Goal: Task Accomplishment & Management: Use online tool/utility

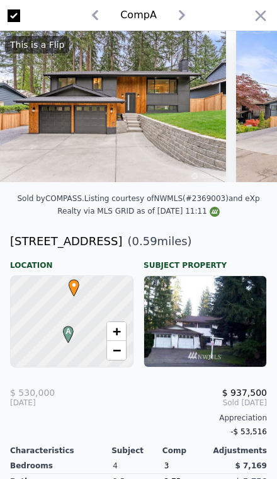
scroll to position [0, 1154]
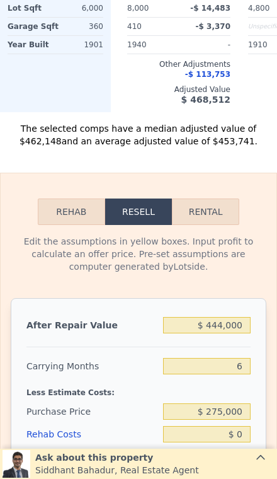
scroll to position [1724, 0]
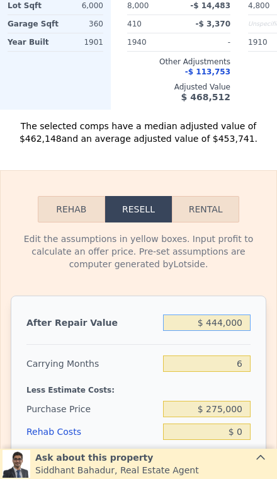
click at [240, 318] on input "$ 444,000" at bounding box center [207, 322] width 88 height 16
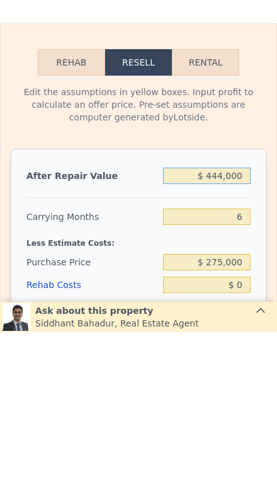
type input "$ 44,400"
type input "-$ 255,673"
type input "$ 4,440"
type input "-$ 292,783"
type input "$ 444"
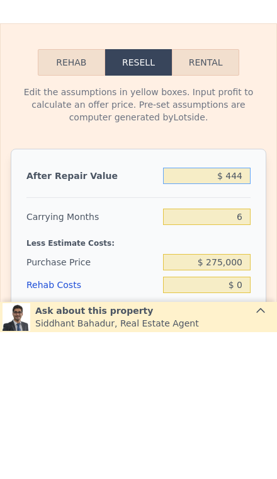
type input "-$ 296,493"
type input "$ 44"
type input "-$ 296,865"
type input "$ 4"
type input "-$ 296,902"
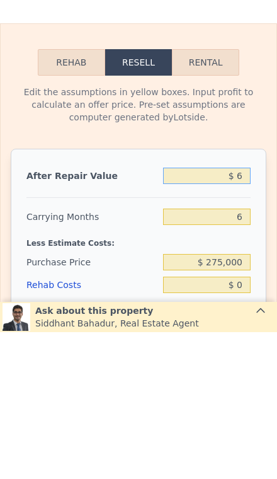
type input "$ 60"
type input "-$ 296,851"
type input "$ 600"
type input "-$ 296,349"
type input "$ 6,000"
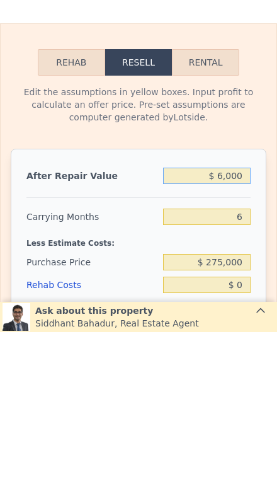
type input "-$ 291,334"
type input "$ 60,000"
type input "-$ 241,186"
type input "$ 600,000"
type input "$ 260,296"
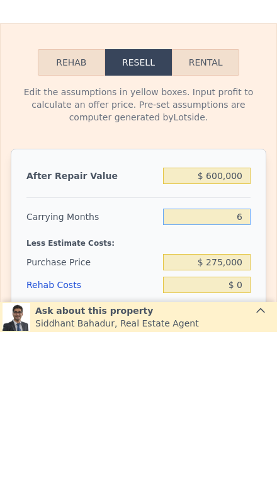
click at [242, 355] on input "6" at bounding box center [207, 363] width 88 height 16
type input "3"
type input "$ 268,641"
type input "3"
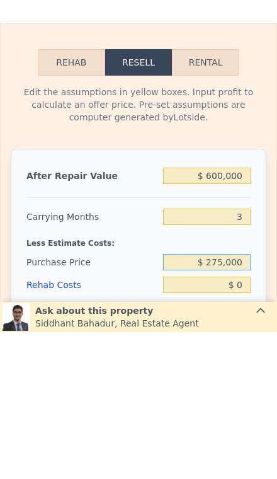
click at [250, 400] on input "$ 275,000" at bounding box center [207, 408] width 88 height 16
type input "$ 2"
type input "$ 375,000"
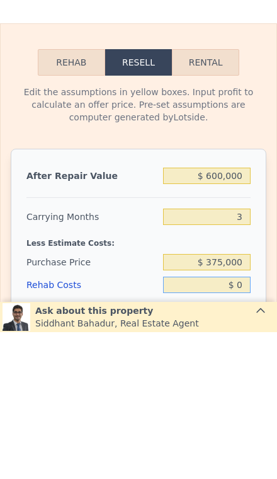
click at [249, 423] on input "$ 0" at bounding box center [207, 431] width 88 height 16
type input "$ 164,509"
type input "$ 8"
type input "$ 164,501"
type input "$ 80"
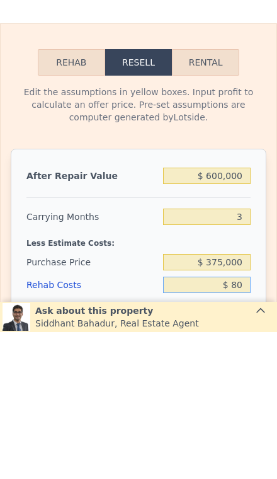
type input "$ 164,425"
type input "$ 800"
type input "$ 163,678"
type input "$ 8,000"
type input "$ 156,204"
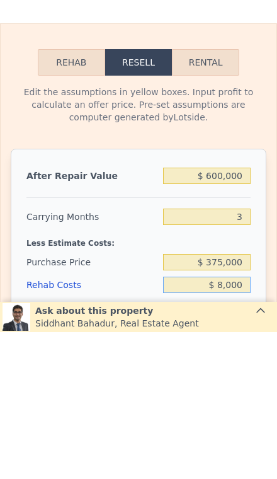
type input "$ 80,000"
type input "$ 81,468"
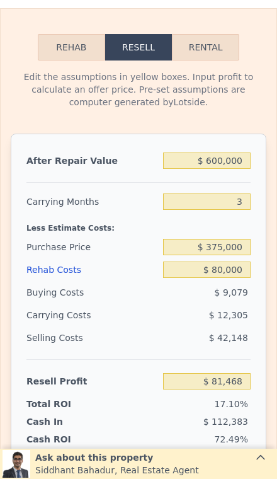
scroll to position [1884, 0]
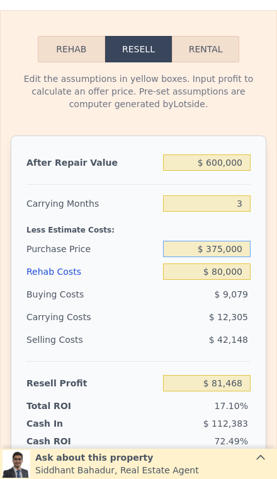
click at [248, 255] on input "$ 375,000" at bounding box center [207, 249] width 88 height 16
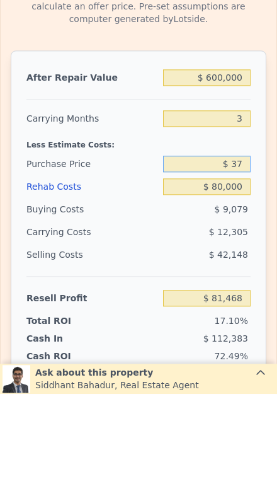
type input "$ 3"
type input "$ 400,000"
type input "$ 55,436"
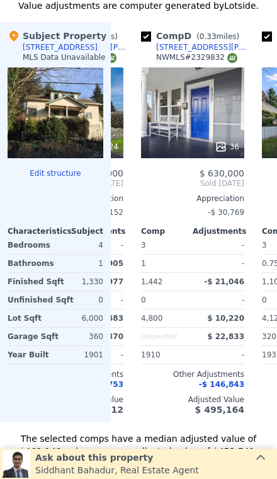
scroll to position [0, 341]
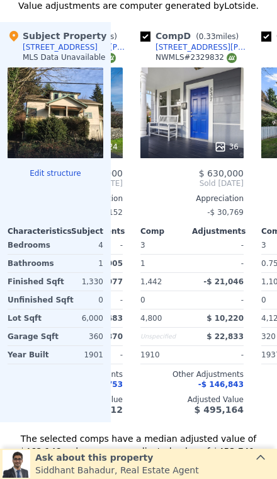
click at [205, 109] on div "36" at bounding box center [191, 112] width 103 height 91
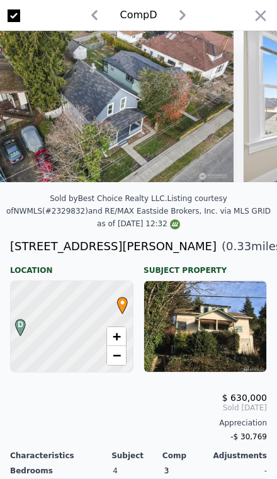
scroll to position [0, 1950]
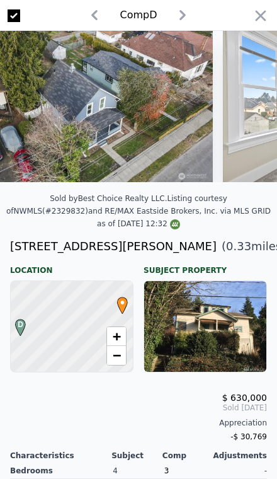
click at [266, 16] on icon "button" at bounding box center [261, 16] width 18 height 18
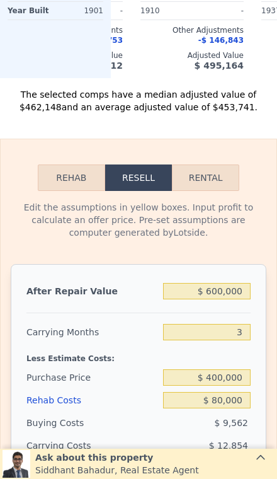
scroll to position [1805, 0]
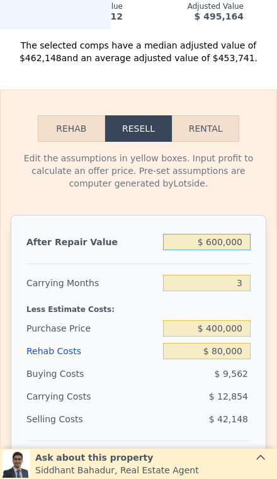
click at [246, 243] on input "$ 600,000" at bounding box center [207, 242] width 88 height 16
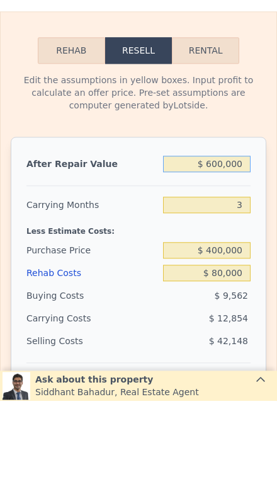
type input "$ 60,000"
type input "-$ 446,586"
type input "$ 6,000"
type input "-$ 496,788"
type input "$ 600"
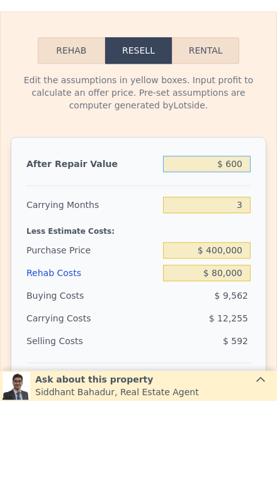
type input "-$ 501,809"
type input "$ 60"
type input "-$ 502,311"
type input "$ 6"
type input "-$ 502,360"
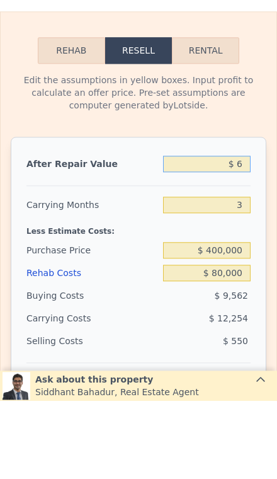
type input "$ 62"
type input "-$ 502,309"
type input "$ 625"
type input "-$ 501,786"
type input "$ 6,250"
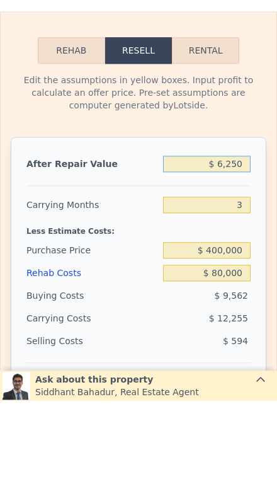
type input "-$ 496,555"
type input "$ 62,500"
type input "-$ 444,263"
type input "$ 625,000"
type input "$ 78,678"
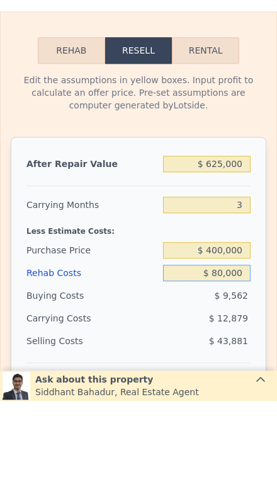
click at [238, 343] on input "$ 80,000" at bounding box center [207, 351] width 88 height 16
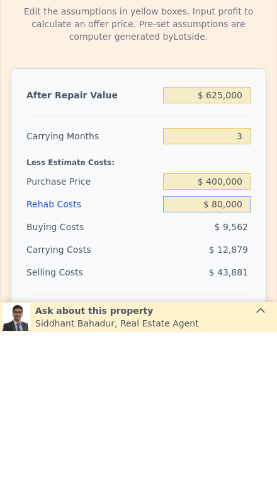
type input "$ 8,000"
type input "$ 153,414"
type input "$ 800"
type input "$ 160,888"
type input "$ 80"
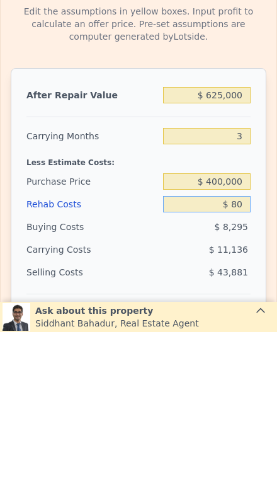
type input "$ 161,635"
type input "$ 8"
type input "$ 161,711"
type input "$ 80"
type input "$ 161,635"
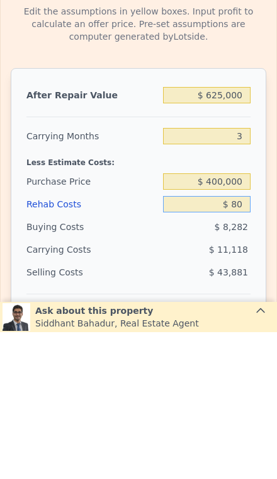
type input "$ 800"
type input "$ 160,888"
type input "$ 8,000"
type input "$ 153,414"
type input "$ 80,000"
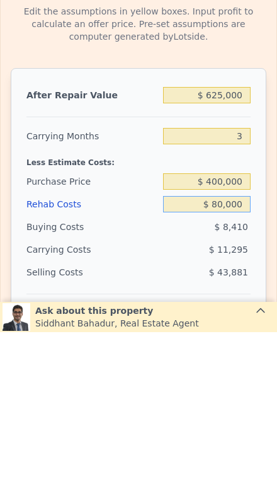
type input "$ 78,678"
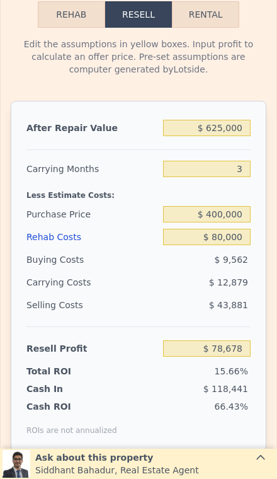
scroll to position [1847, 0]
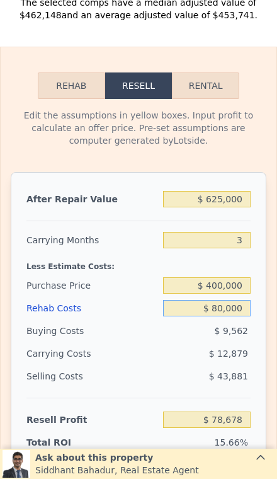
click at [245, 310] on input "$ 80,000" at bounding box center [207, 308] width 88 height 16
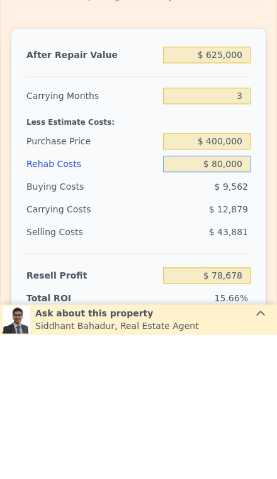
type input "$ 8,000"
type input "$ 153,414"
type input "$ 800"
type input "$ 160,888"
type input "$ 80"
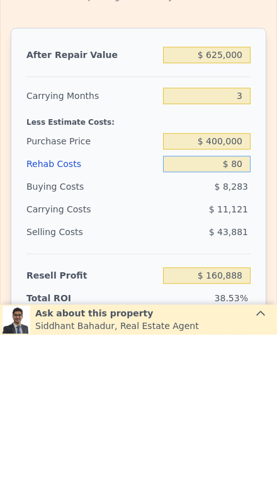
type input "$ 161,635"
type input "$ 8"
type input "$ 161,711"
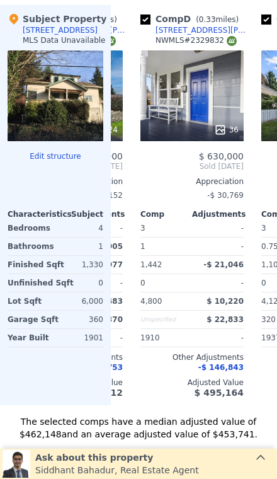
scroll to position [1349, 0]
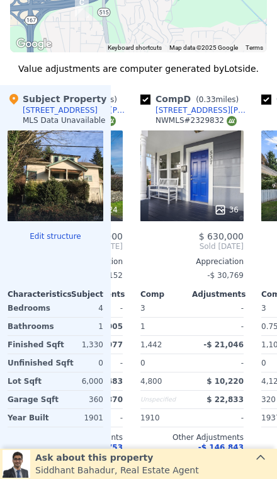
click at [215, 180] on div "36" at bounding box center [191, 175] width 103 height 91
type input "$ 8"
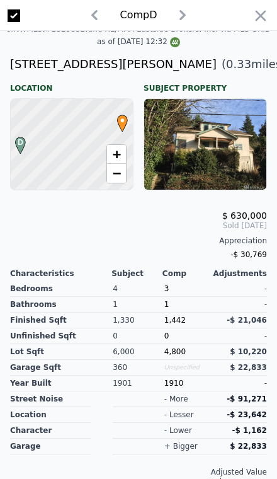
scroll to position [184, 0]
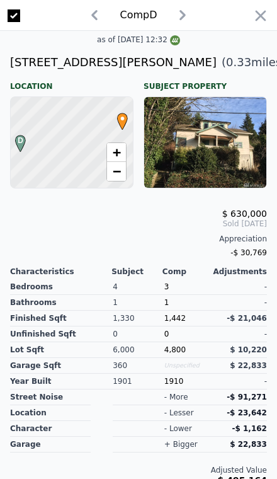
click at [234, 115] on div at bounding box center [205, 142] width 122 height 91
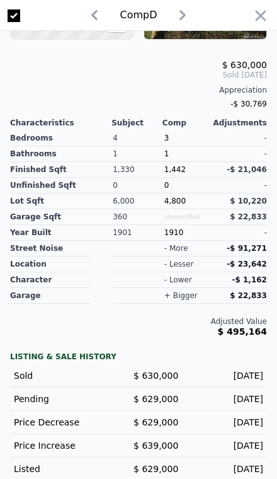
scroll to position [332, 0]
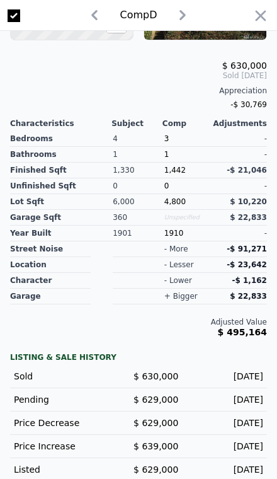
click at [267, 11] on icon "button" at bounding box center [261, 16] width 18 height 18
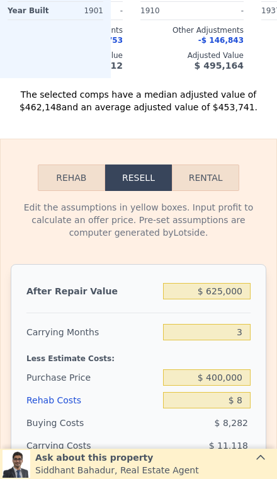
scroll to position [1770, 0]
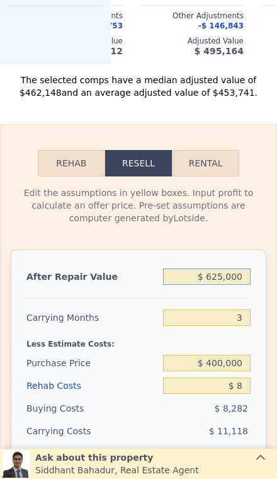
click at [241, 278] on input "$ 625,000" at bounding box center [207, 276] width 88 height 16
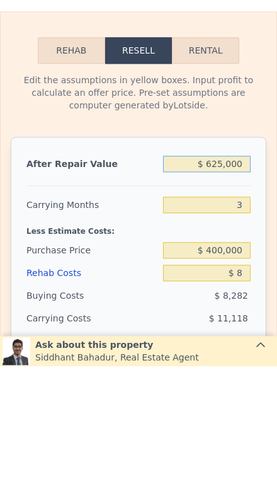
type input "$ 62,500"
type input "-$ 361,230"
type input "$ 6,250"
type input "-$ 413,522"
type input "$ 625"
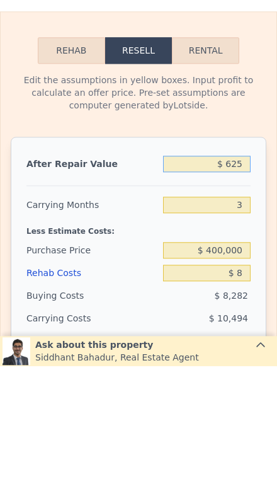
type input "-$ 418,753"
type input "$ 62"
type input "-$ 419,276"
type input "$ 6"
type input "-$ 419,327"
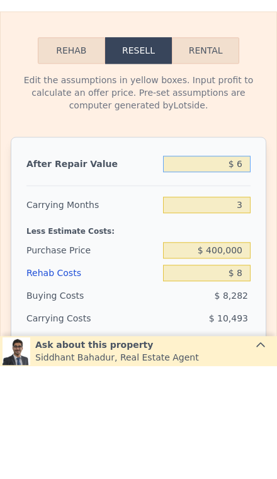
type input "$ 63"
type input "-$ 419,275"
type input "$ 630"
type input "-$ 418,748"
type input "$ 6,300"
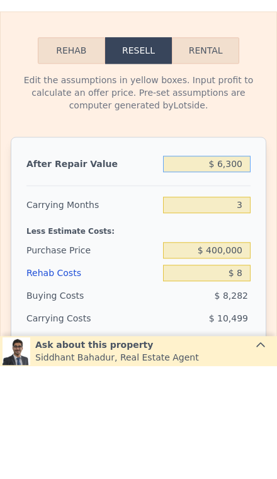
type input "-$ 413,477"
type input "$ 63,000"
type input "-$ 360,764"
type input "$ 630,000"
type input "$ 166,359"
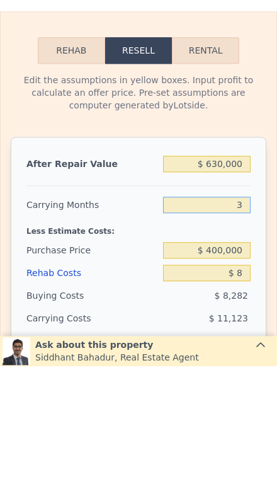
click at [244, 309] on input "3" at bounding box center [207, 317] width 88 height 16
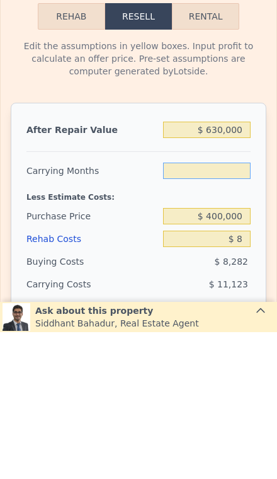
type input "3"
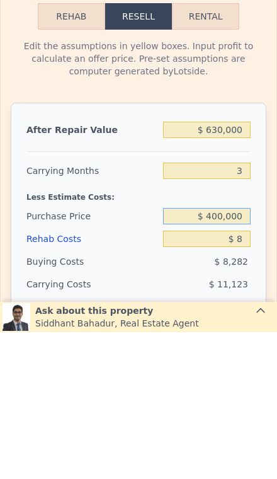
click at [250, 355] on input "$ 400,000" at bounding box center [207, 363] width 88 height 16
type input "$ 400,000"
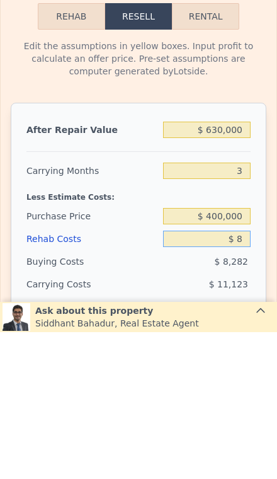
click at [246, 377] on input "$ 8" at bounding box center [207, 385] width 88 height 16
type input "$ 6"
type input "$ 166,361"
type input "$ 60"
type input "$ 166,306"
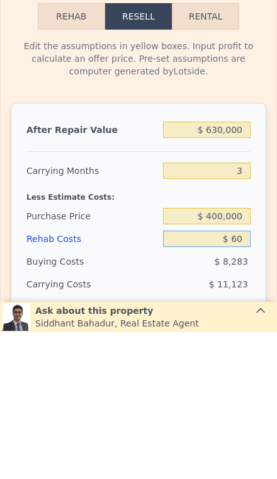
type input "$ 600"
type input "$ 165,745"
type input "$ 6,000"
type input "$ 160,139"
type input "$ 60,000"
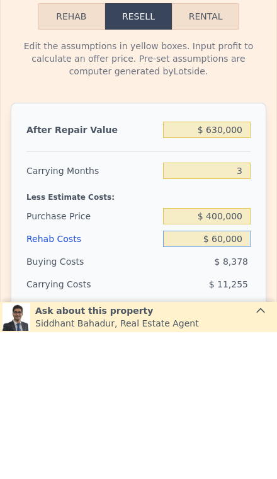
type input "$ 104,087"
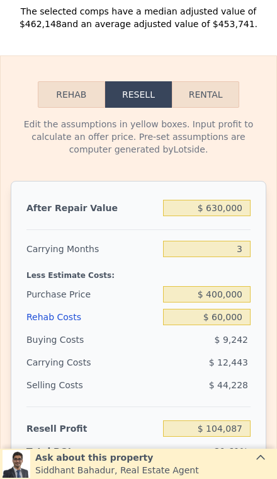
scroll to position [2004, 0]
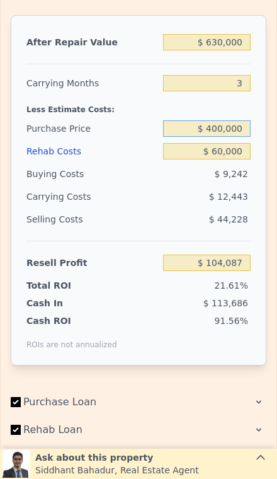
click at [231, 134] on input "$ 400,000" at bounding box center [207, 128] width 88 height 16
type input "$ 420,000"
type input "$ 83,259"
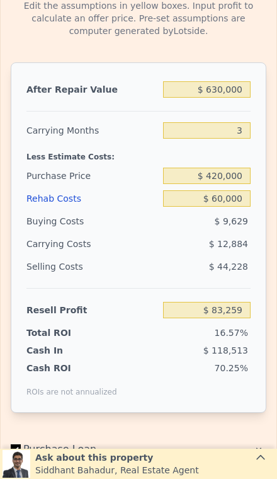
scroll to position [1948, 0]
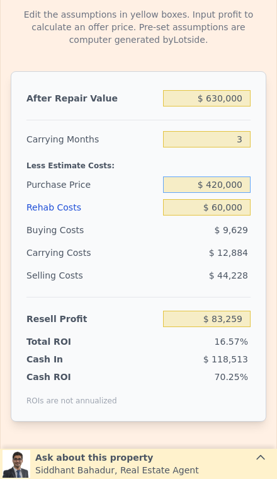
click at [237, 190] on input "$ 420,000" at bounding box center [207, 184] width 88 height 16
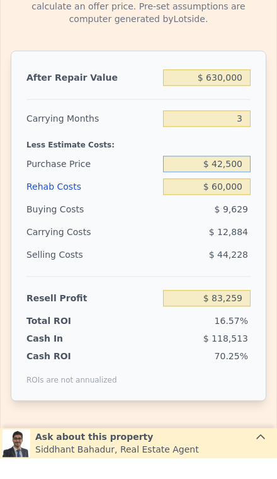
type input "$ 425,000"
type input "$ 78,052"
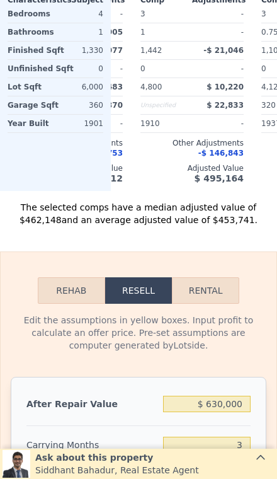
scroll to position [1642, 0]
